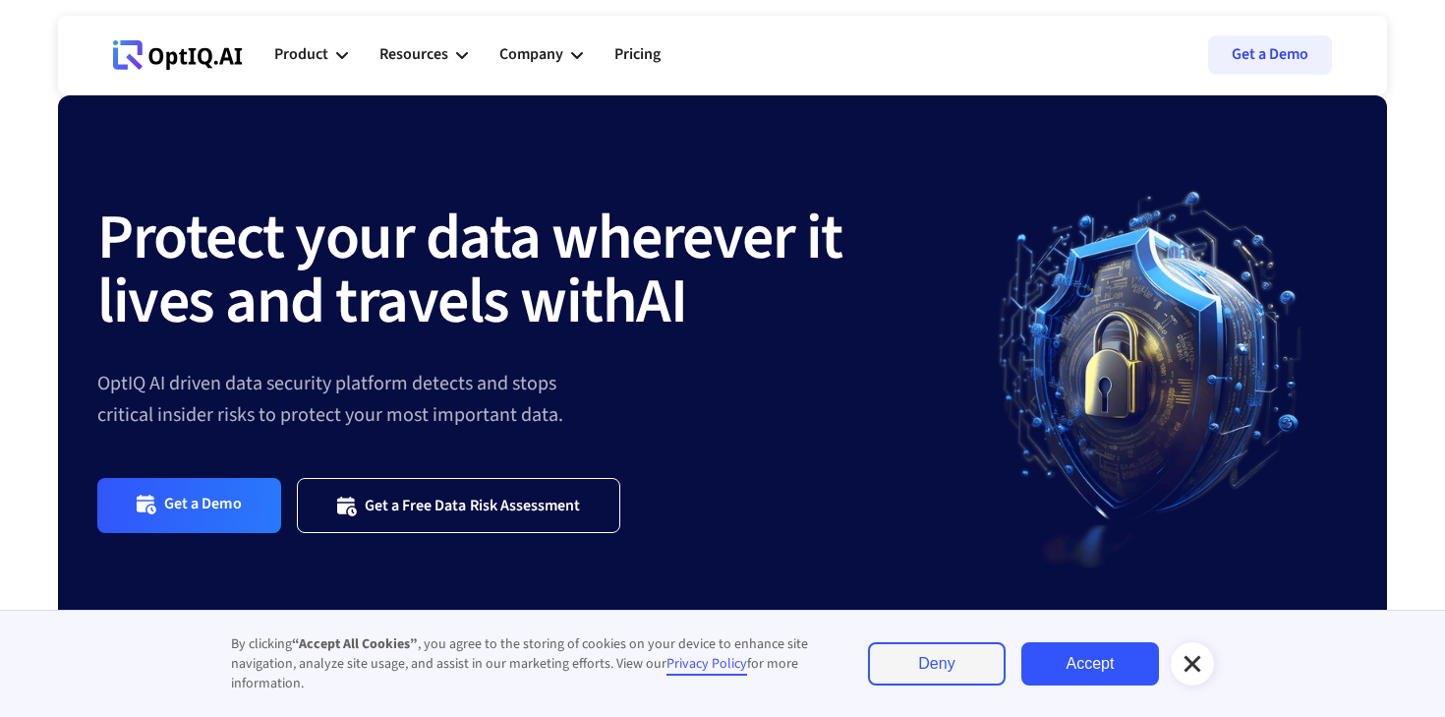
scroll to position [43, 0]
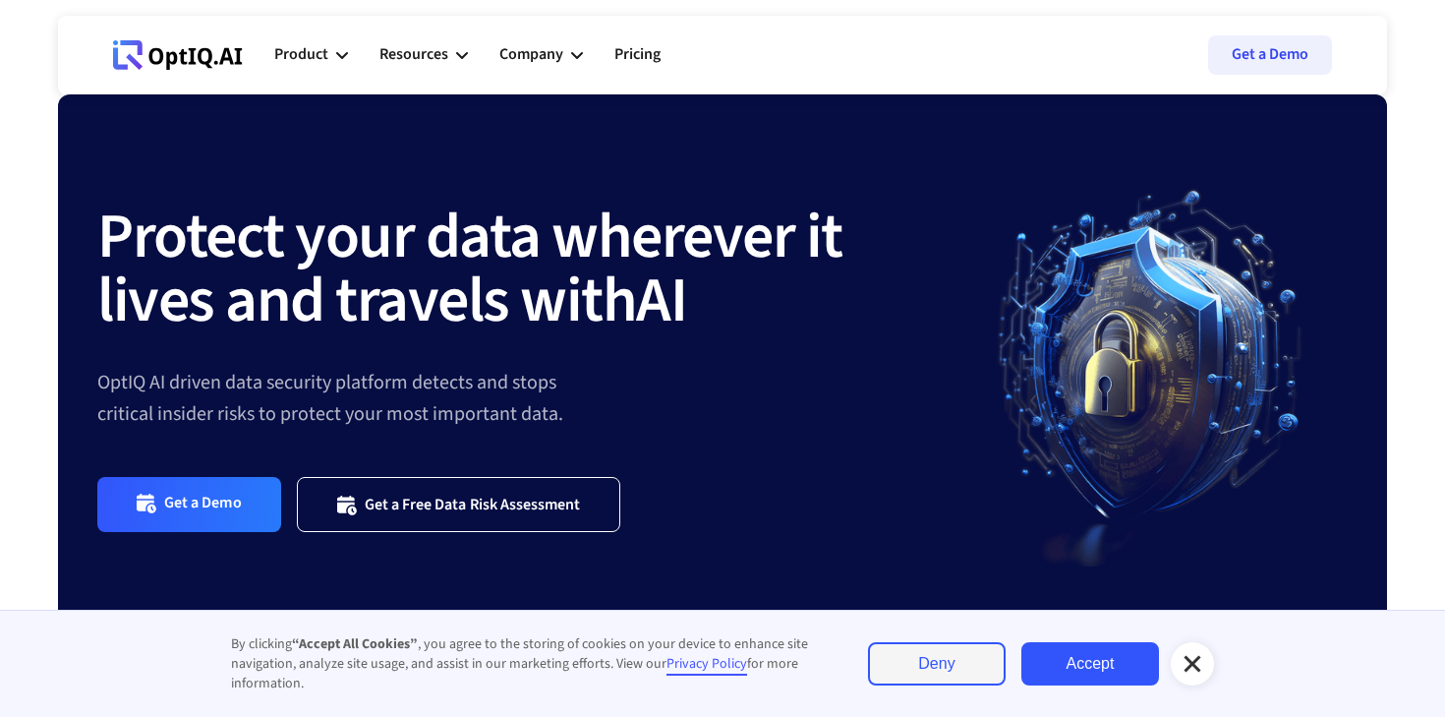
click at [1201, 659] on icon at bounding box center [1193, 664] width 24 height 24
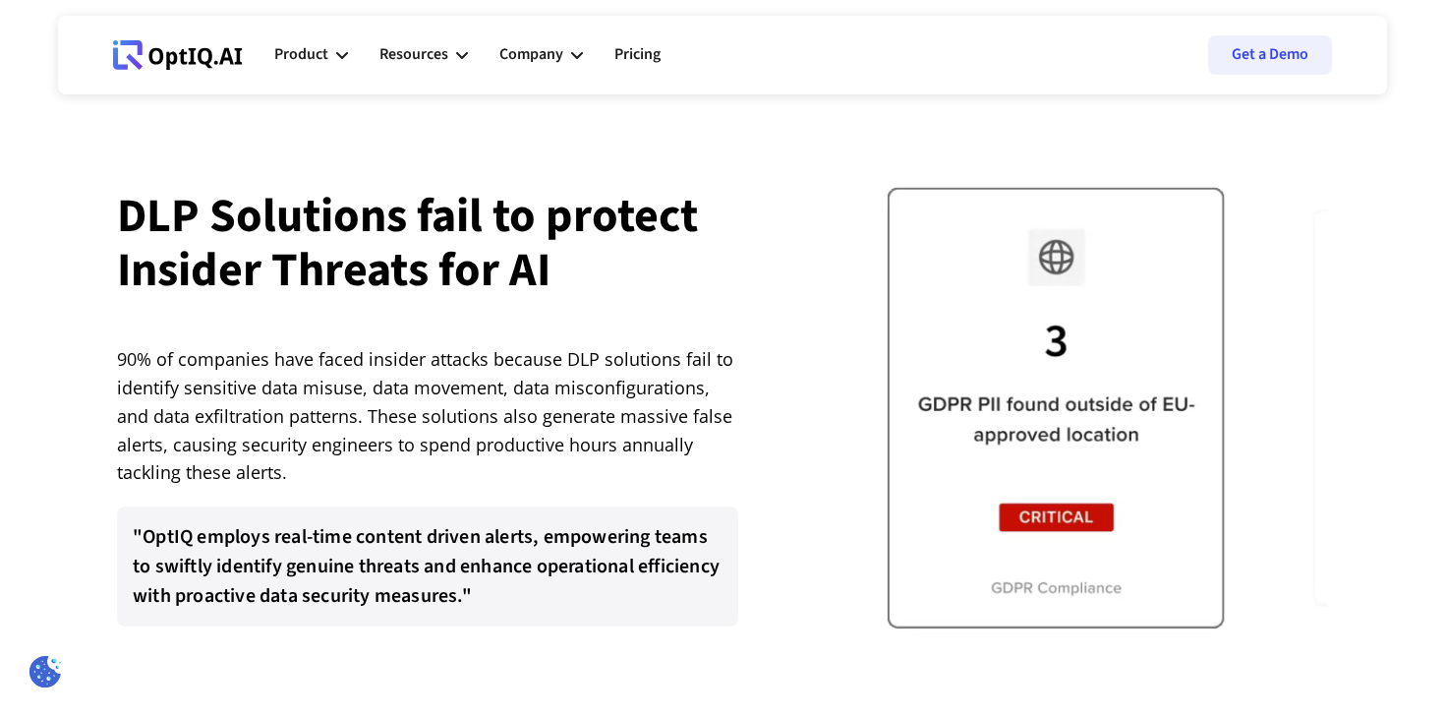
scroll to position [3791, 0]
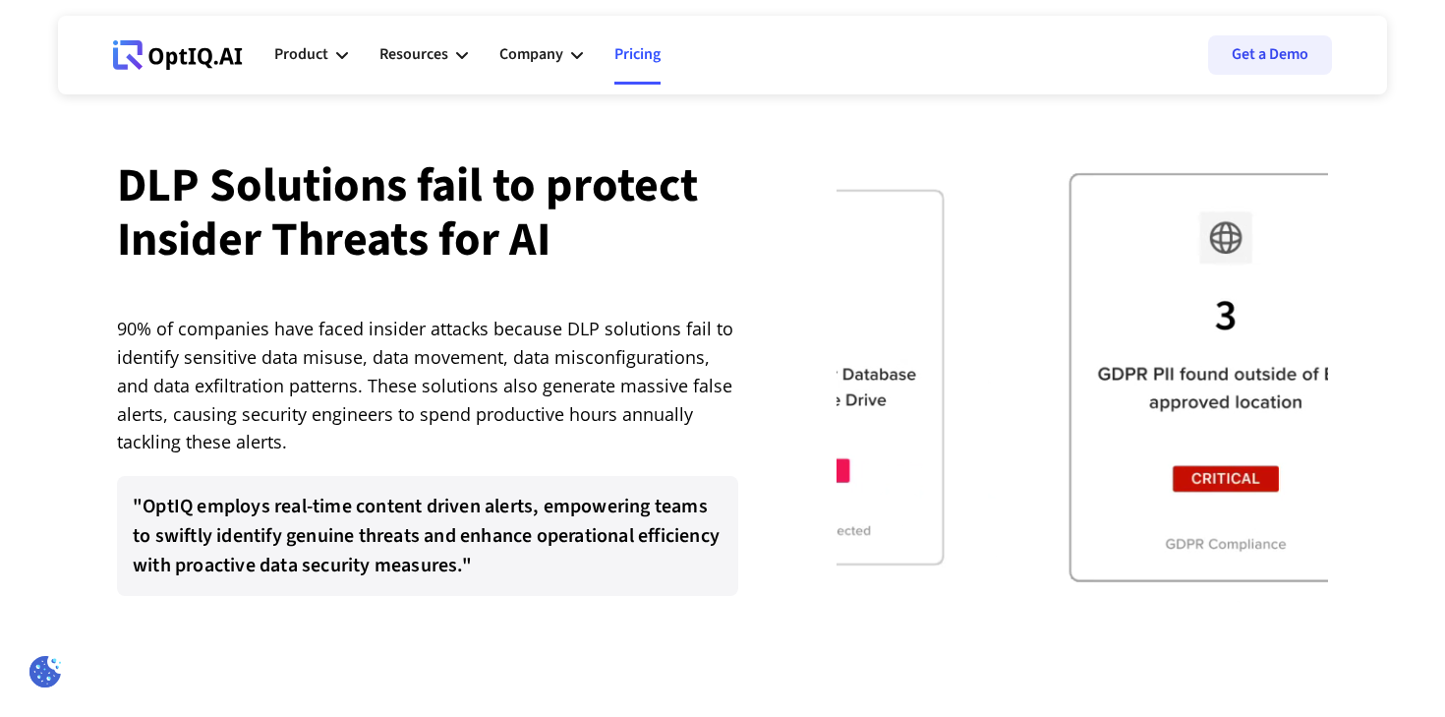
click at [646, 60] on link "Pricing" at bounding box center [638, 55] width 46 height 59
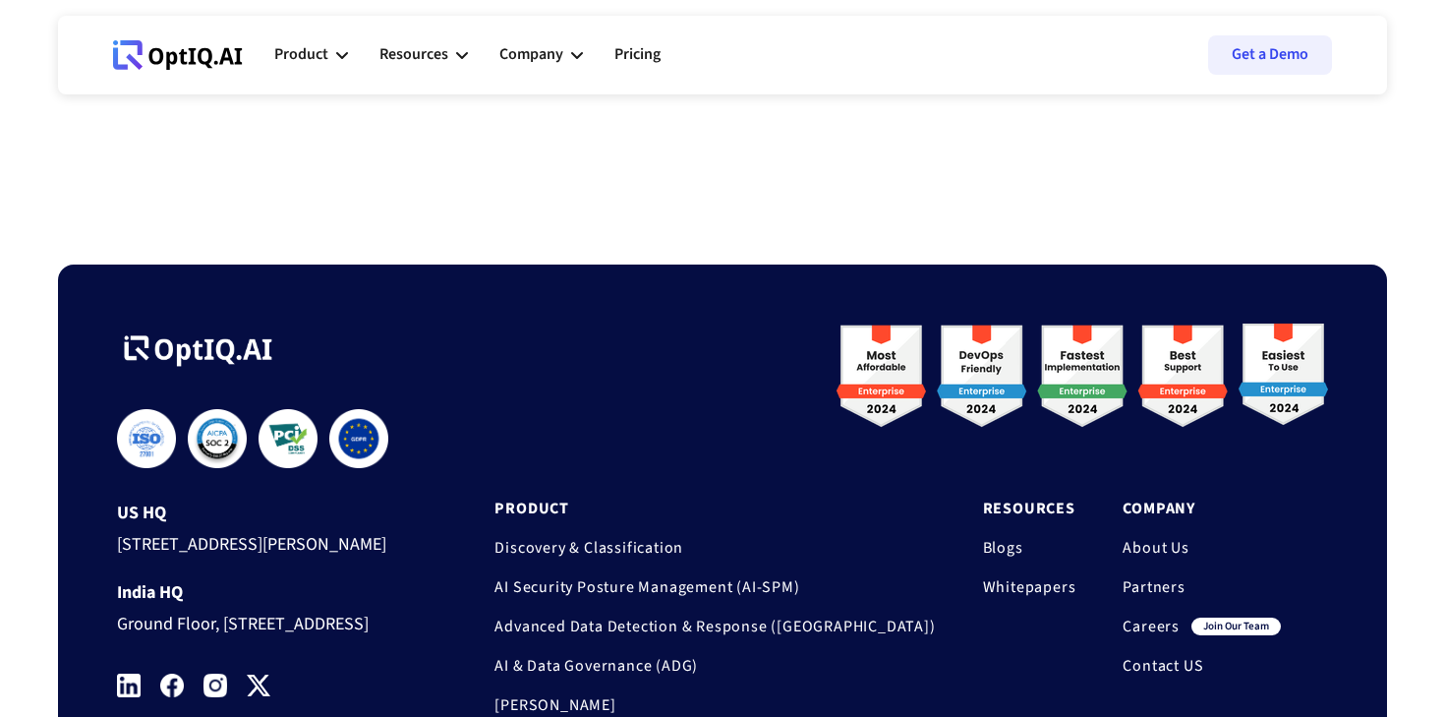
scroll to position [984, 0]
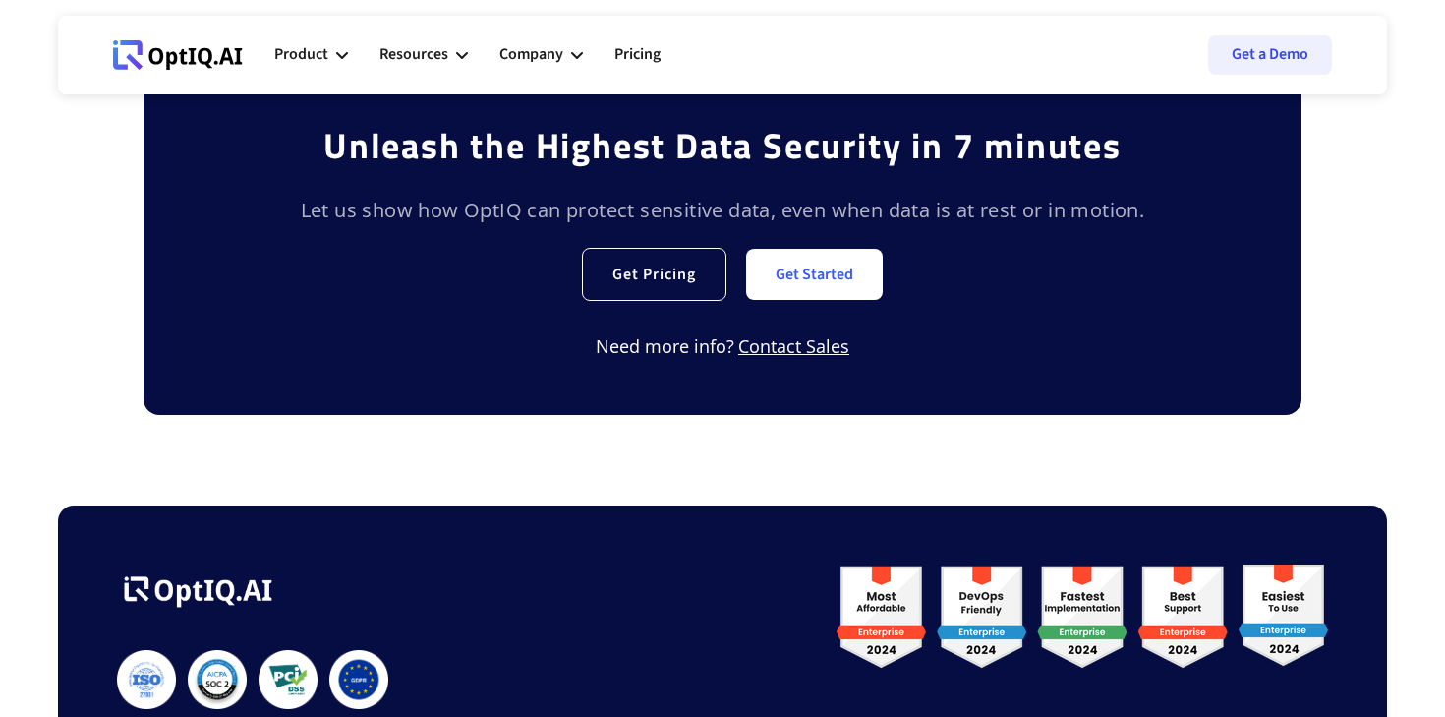
scroll to position [2911, 0]
